Goal: Understand process/instructions

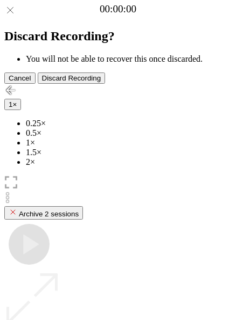
scroll to position [96, 0]
